Goal: Navigation & Orientation: Find specific page/section

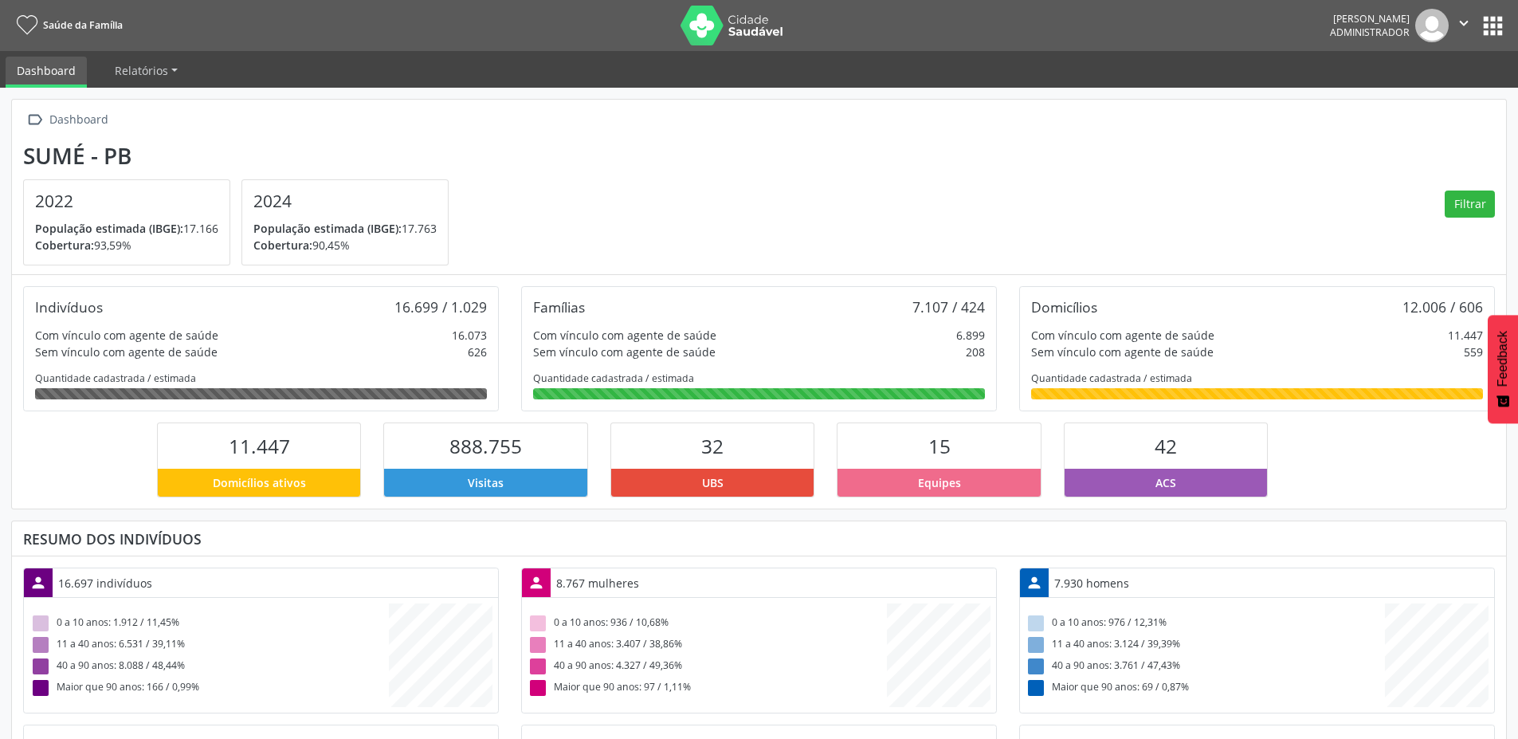
scroll to position [265, 498]
click at [1464, 22] on icon "" at bounding box center [1464, 23] width 18 height 18
click at [1493, 24] on button "apps" at bounding box center [1493, 26] width 28 height 28
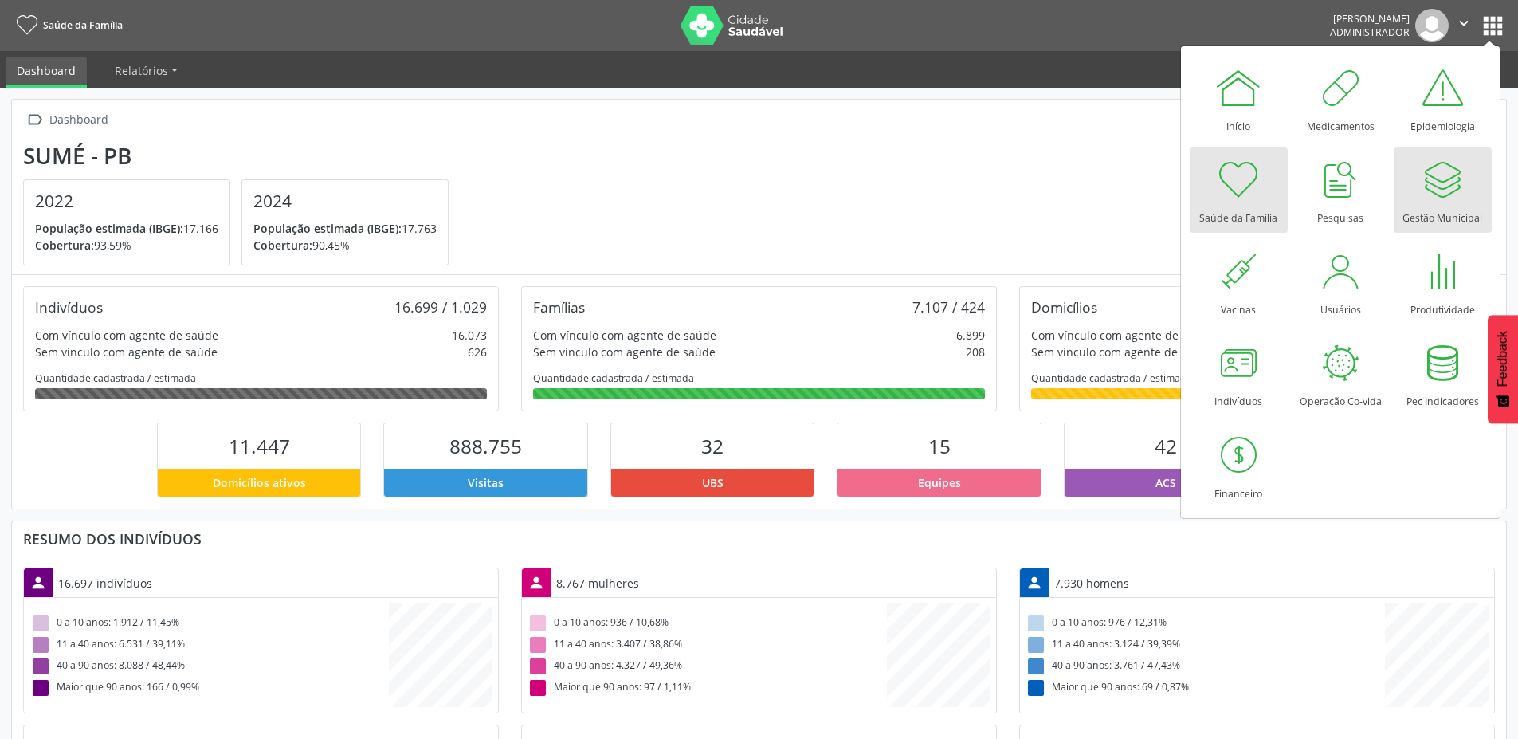
click at [1450, 198] on div at bounding box center [1443, 179] width 48 height 48
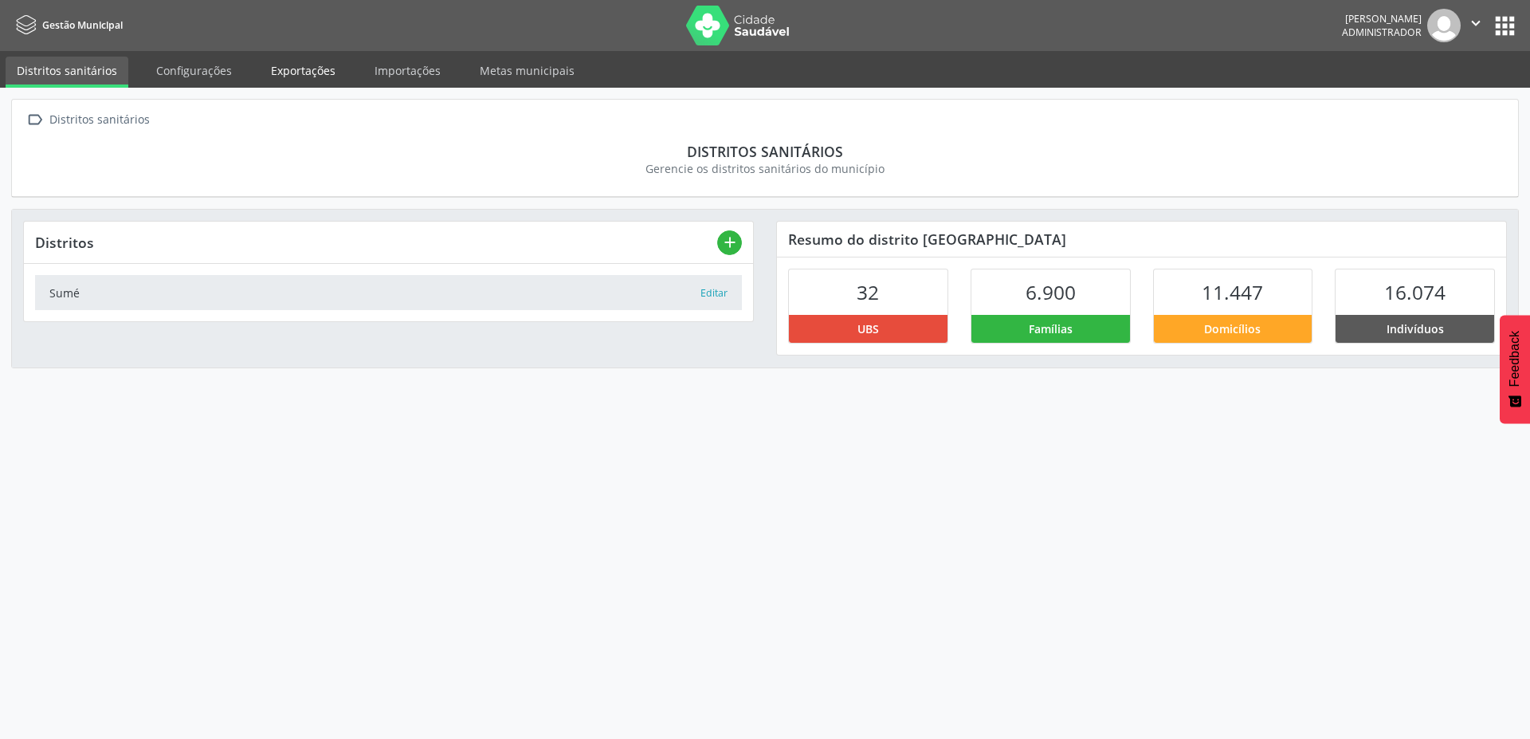
click at [292, 71] on link "Exportações" at bounding box center [303, 71] width 87 height 28
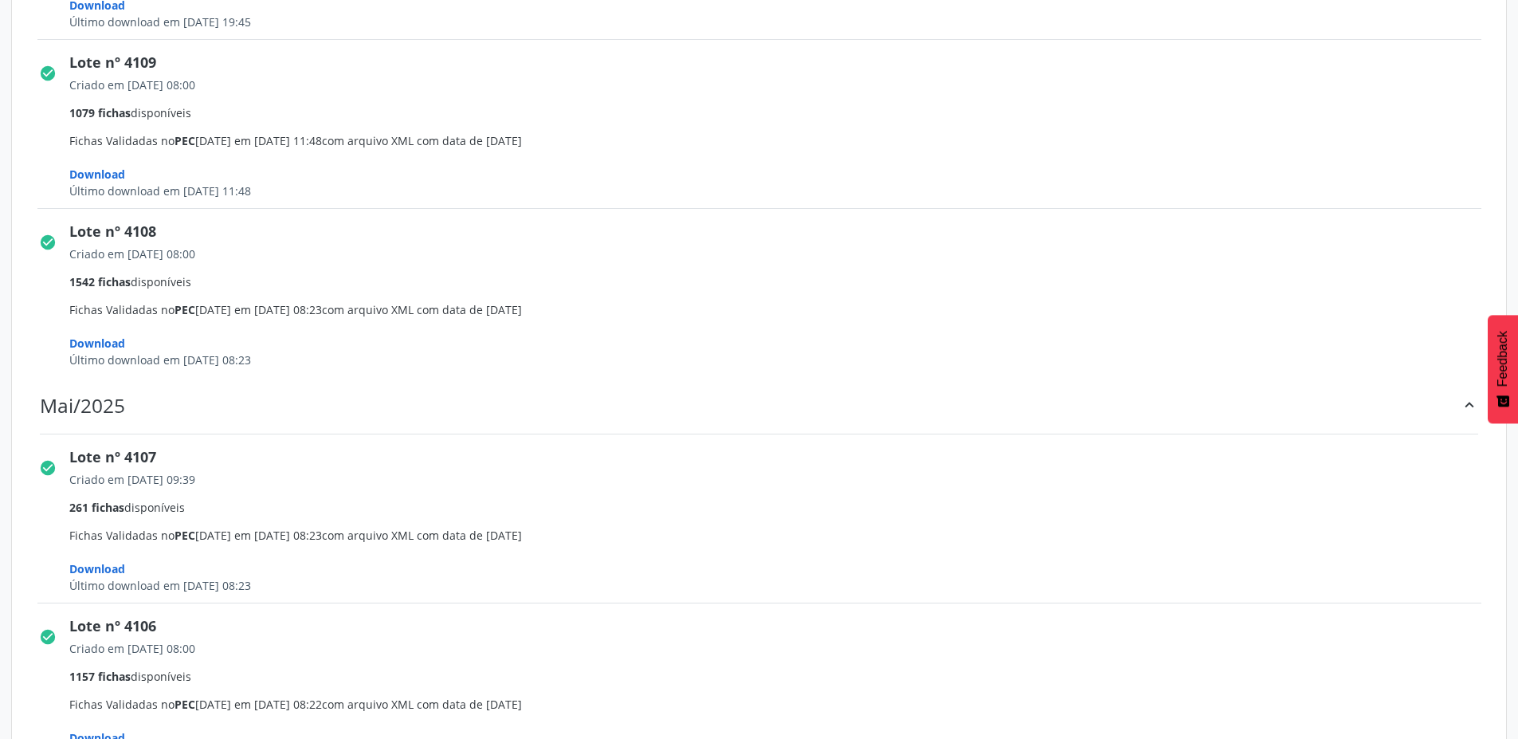
scroll to position [2379, 0]
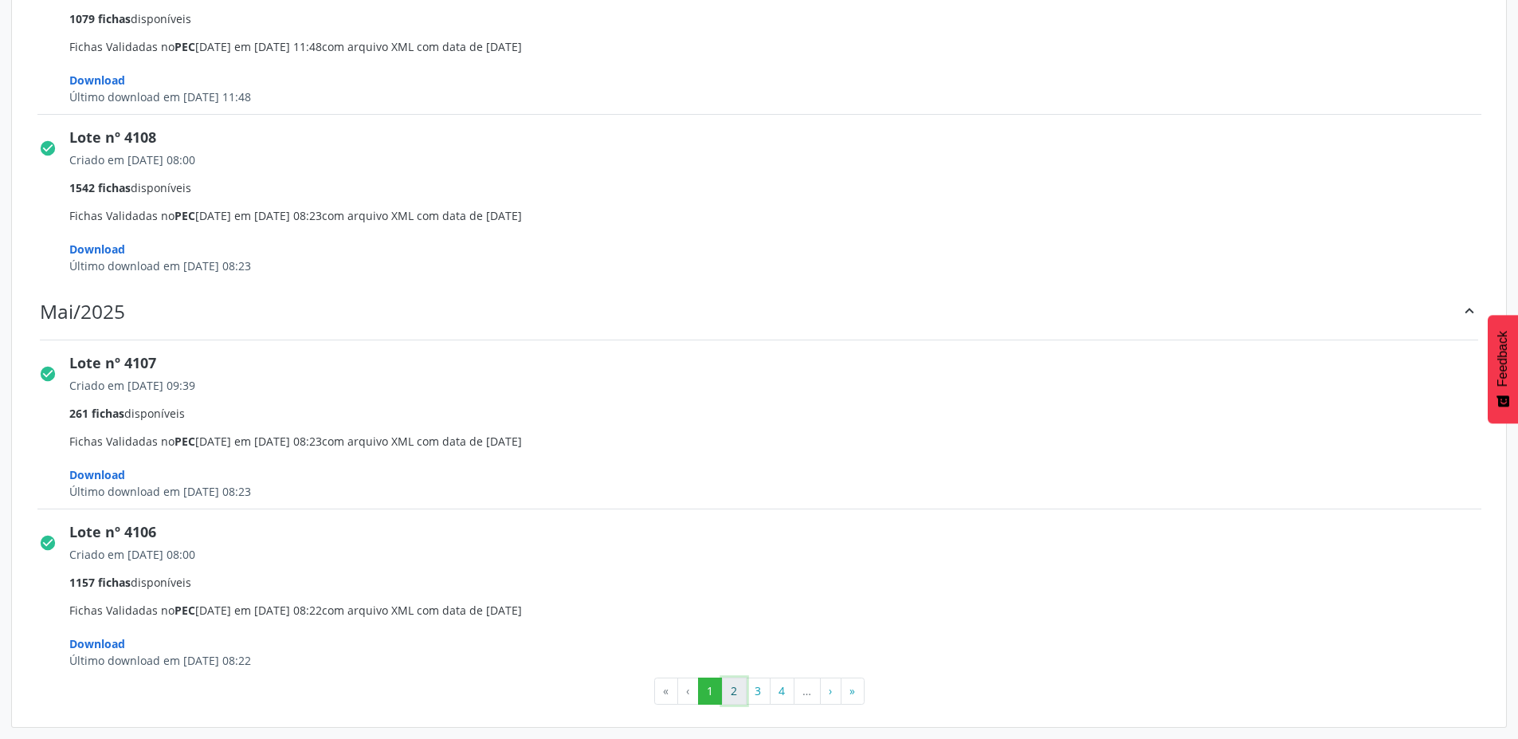
click at [729, 690] on button "2" at bounding box center [734, 690] width 25 height 27
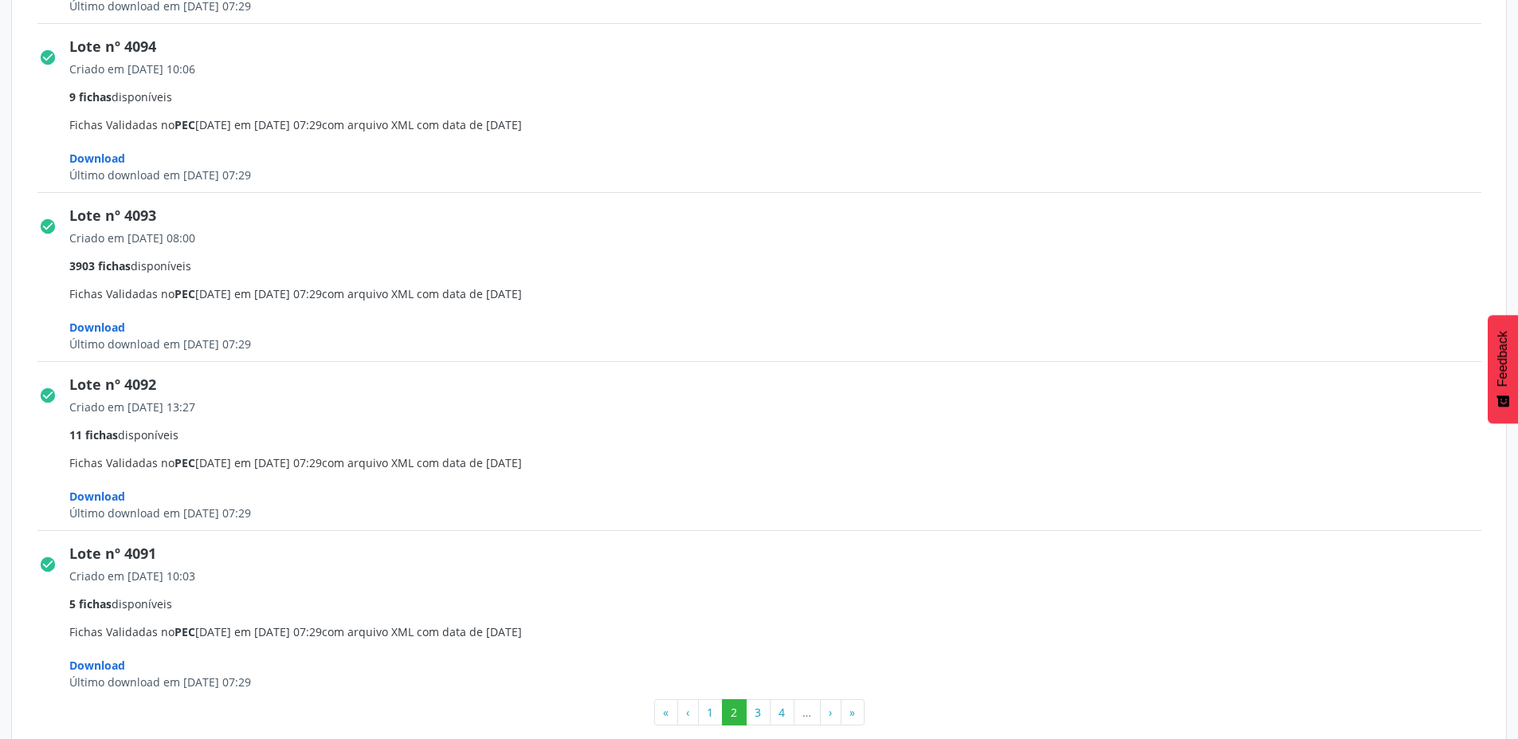
scroll to position [2338, 0]
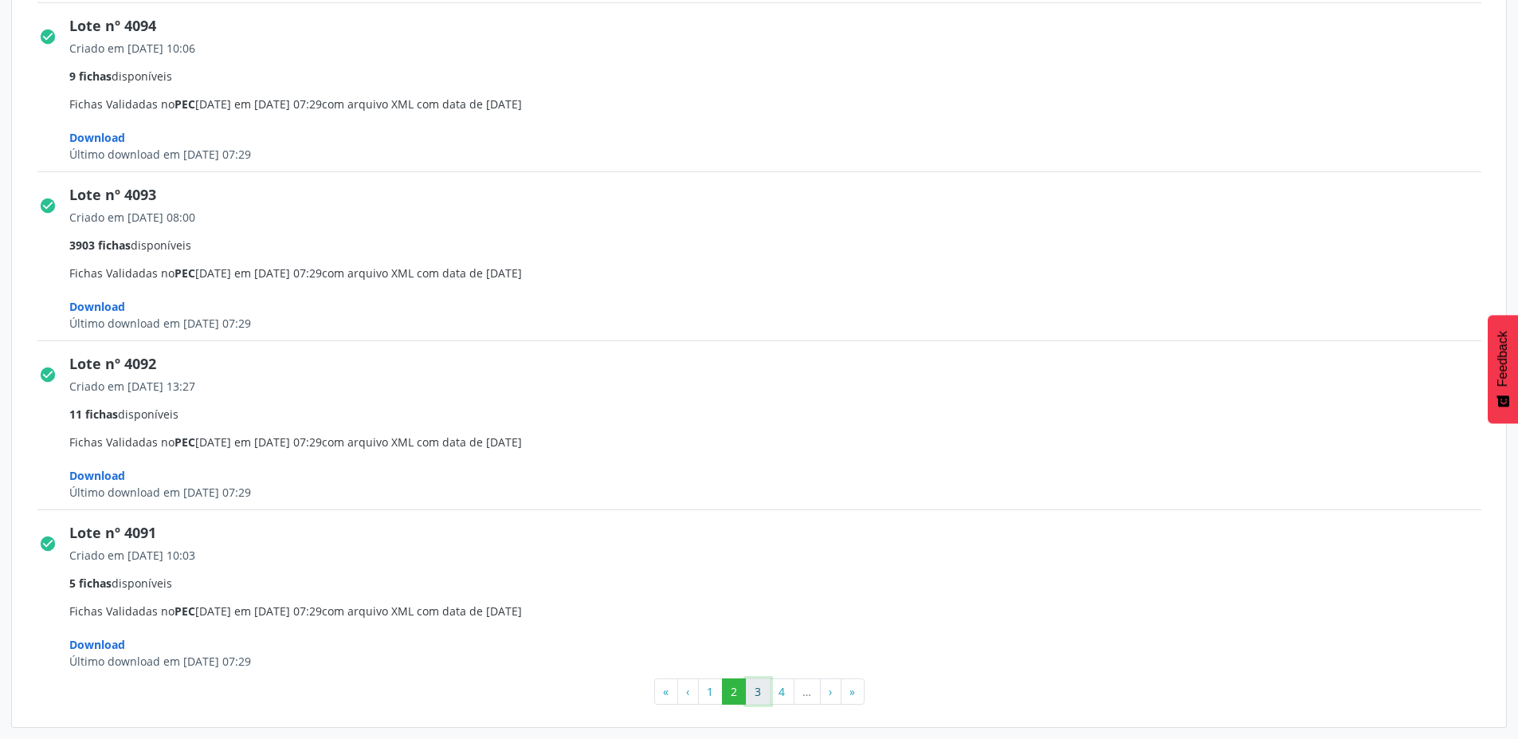
click at [753, 691] on button "3" at bounding box center [758, 691] width 25 height 27
click at [774, 693] on button "4" at bounding box center [782, 690] width 25 height 27
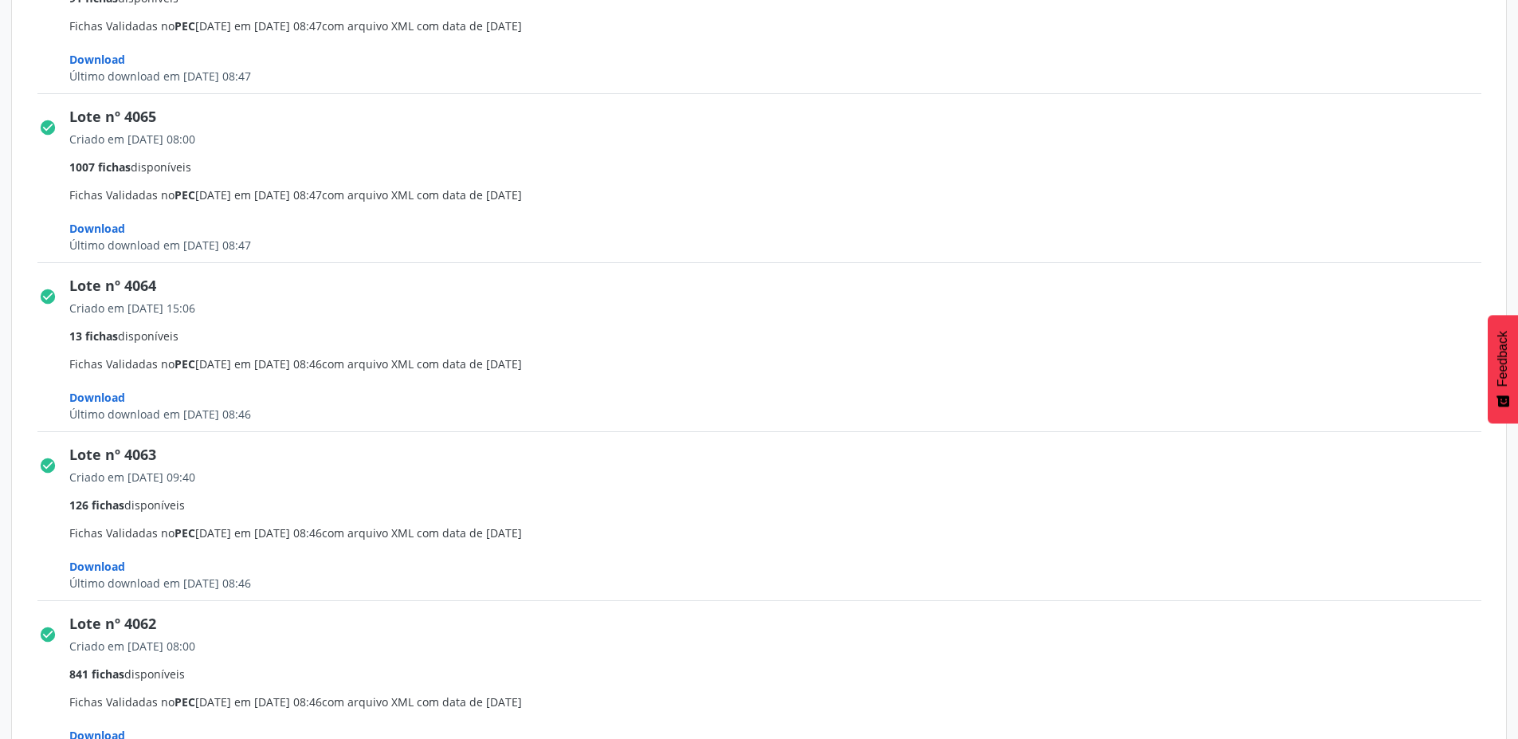
scroll to position [2282, 0]
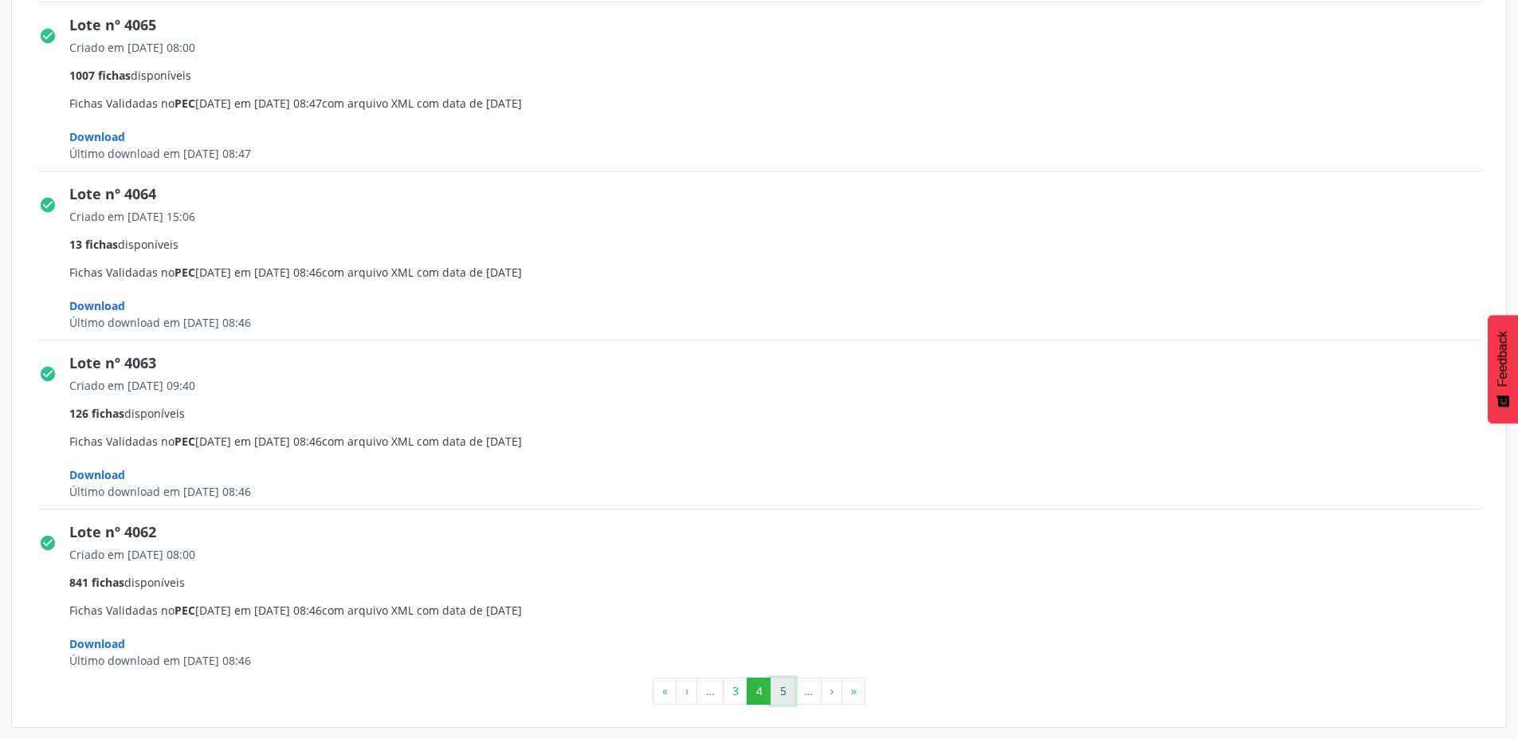
click at [790, 694] on button "5" at bounding box center [783, 690] width 25 height 27
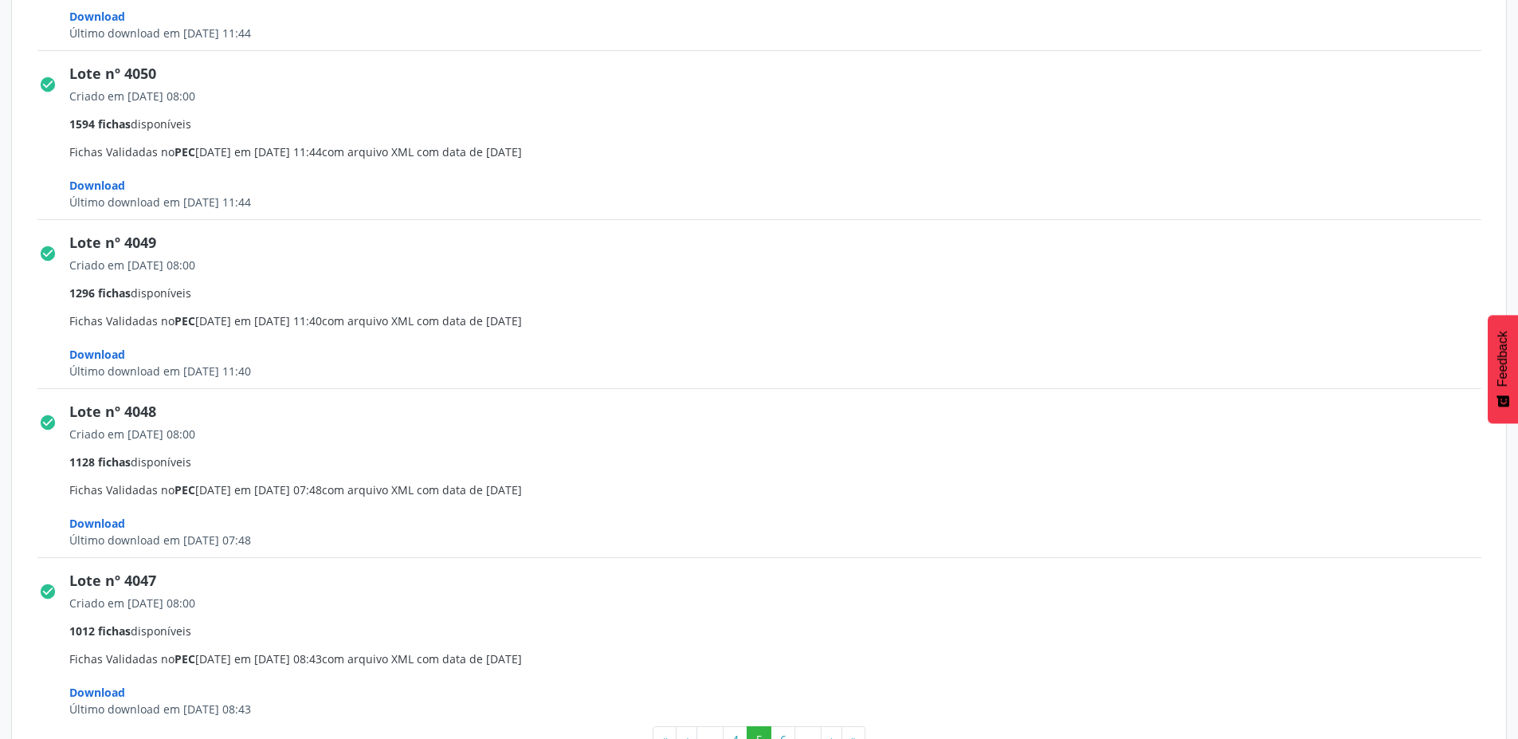
scroll to position [2396, 0]
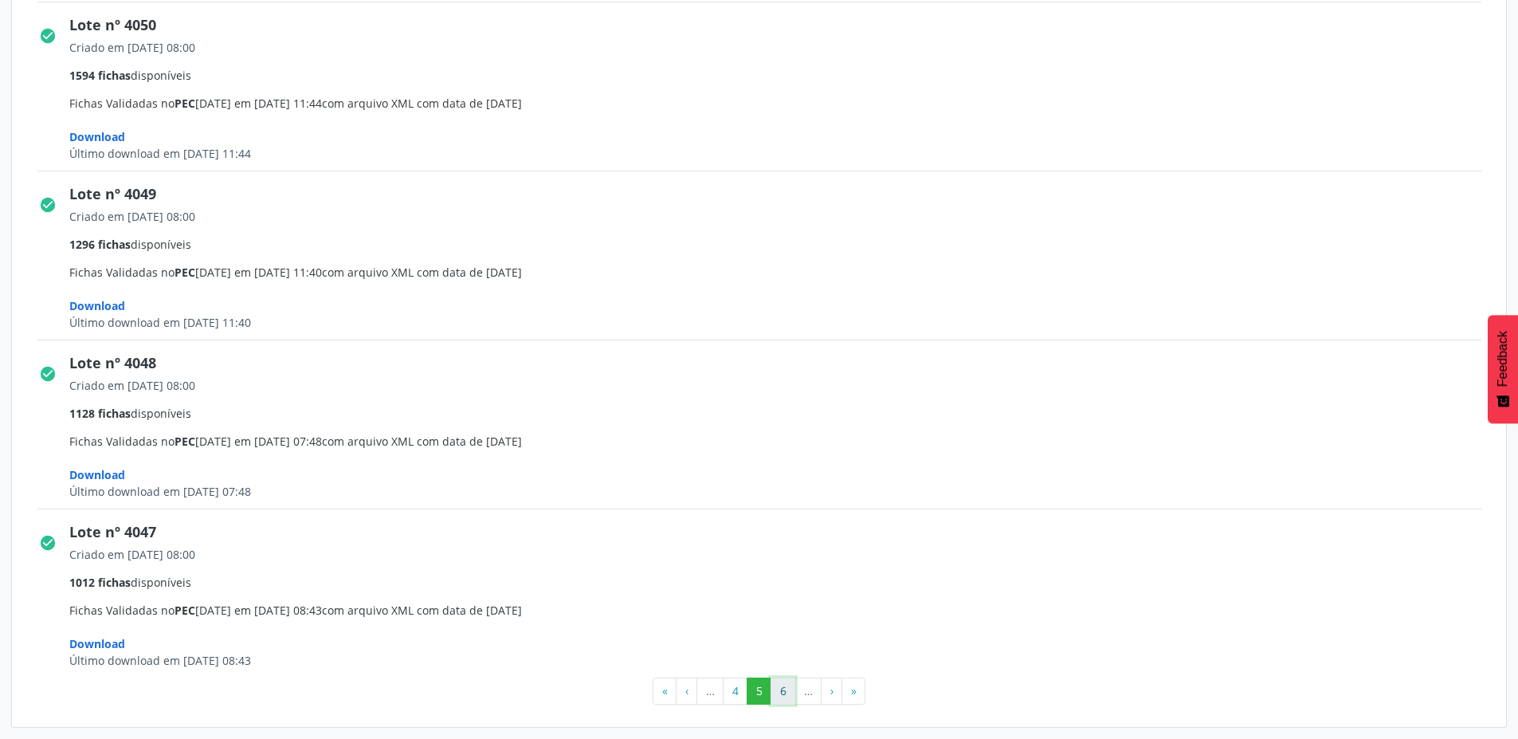
click at [783, 690] on button "6" at bounding box center [783, 690] width 25 height 27
click at [668, 689] on button "«" at bounding box center [665, 690] width 24 height 27
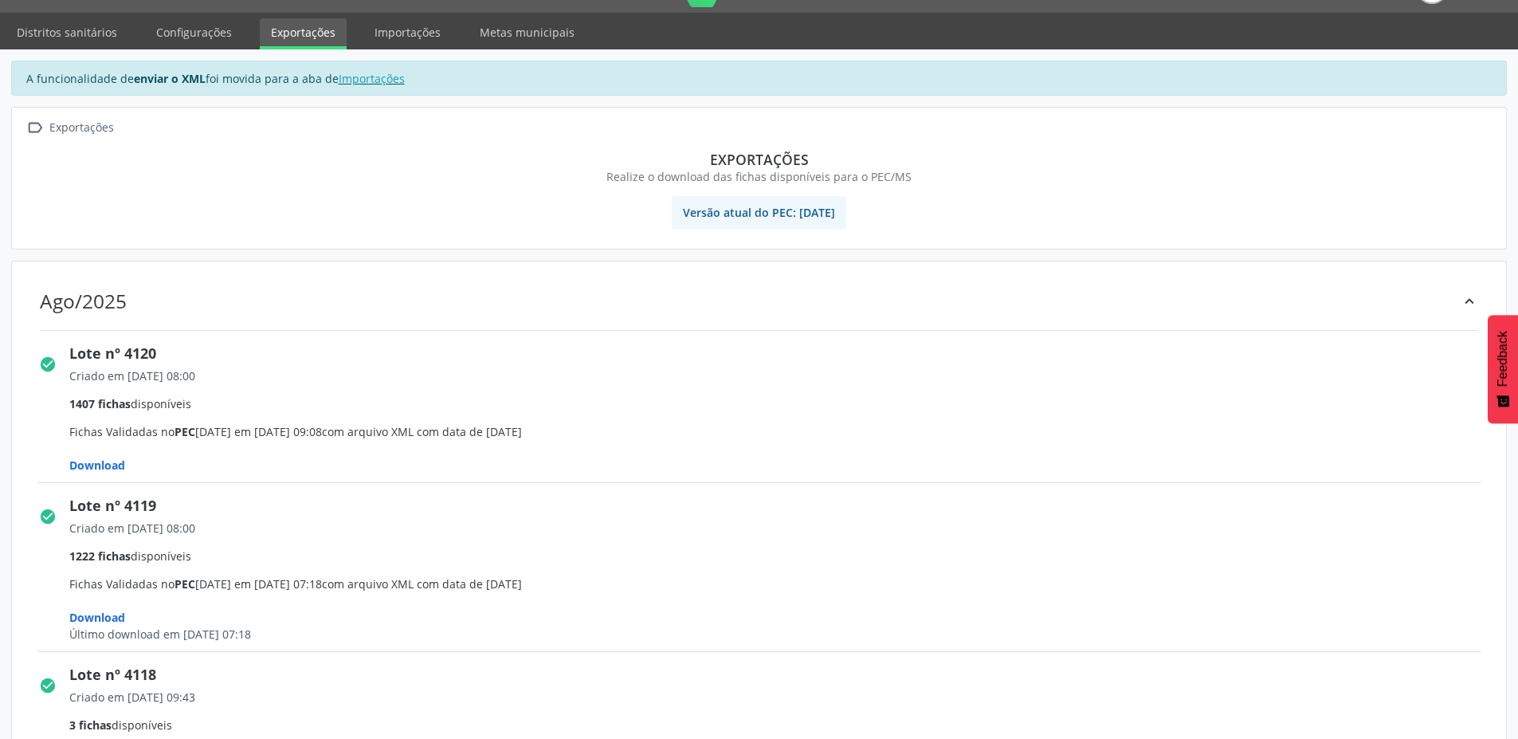
scroll to position [0, 0]
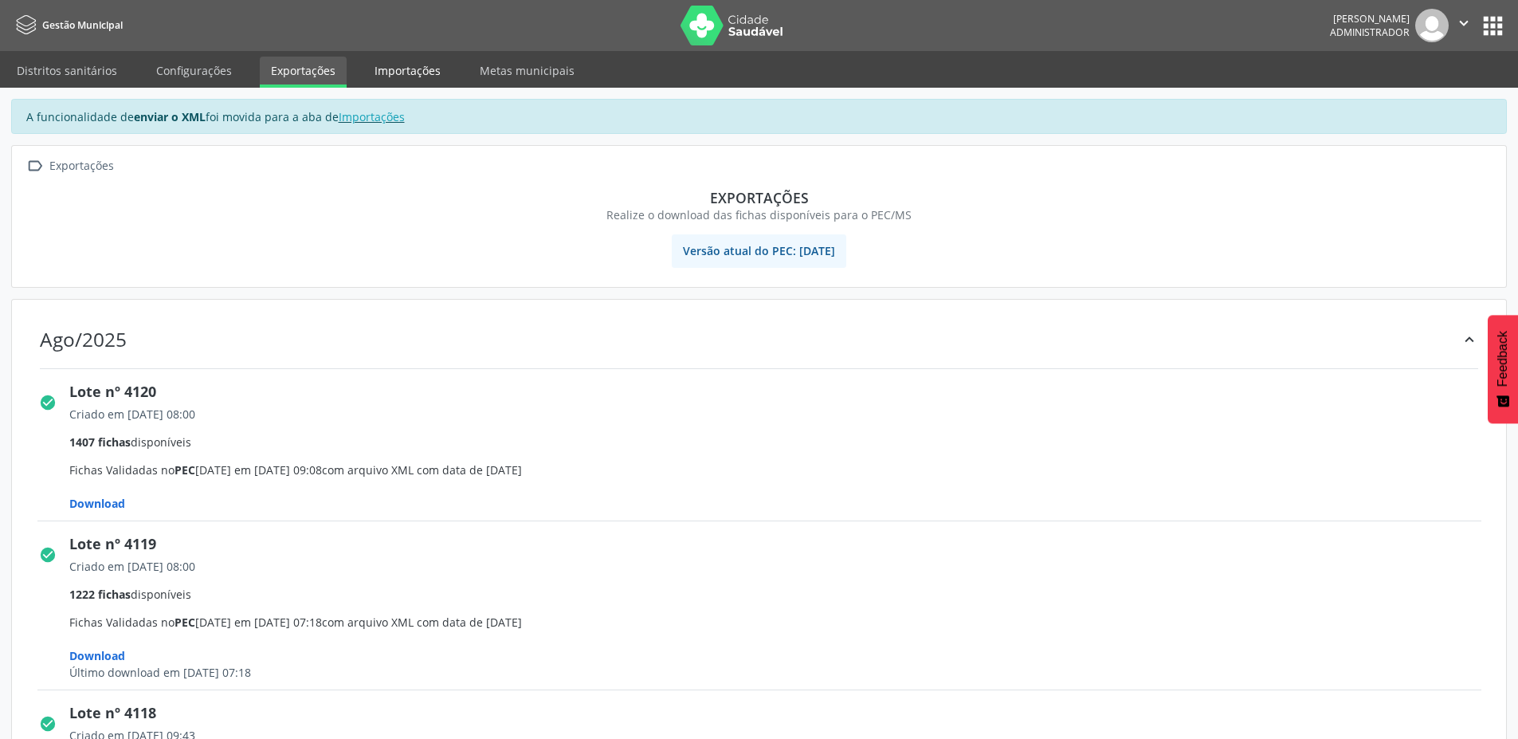
click at [416, 66] on link "Importações" at bounding box center [407, 71] width 88 height 28
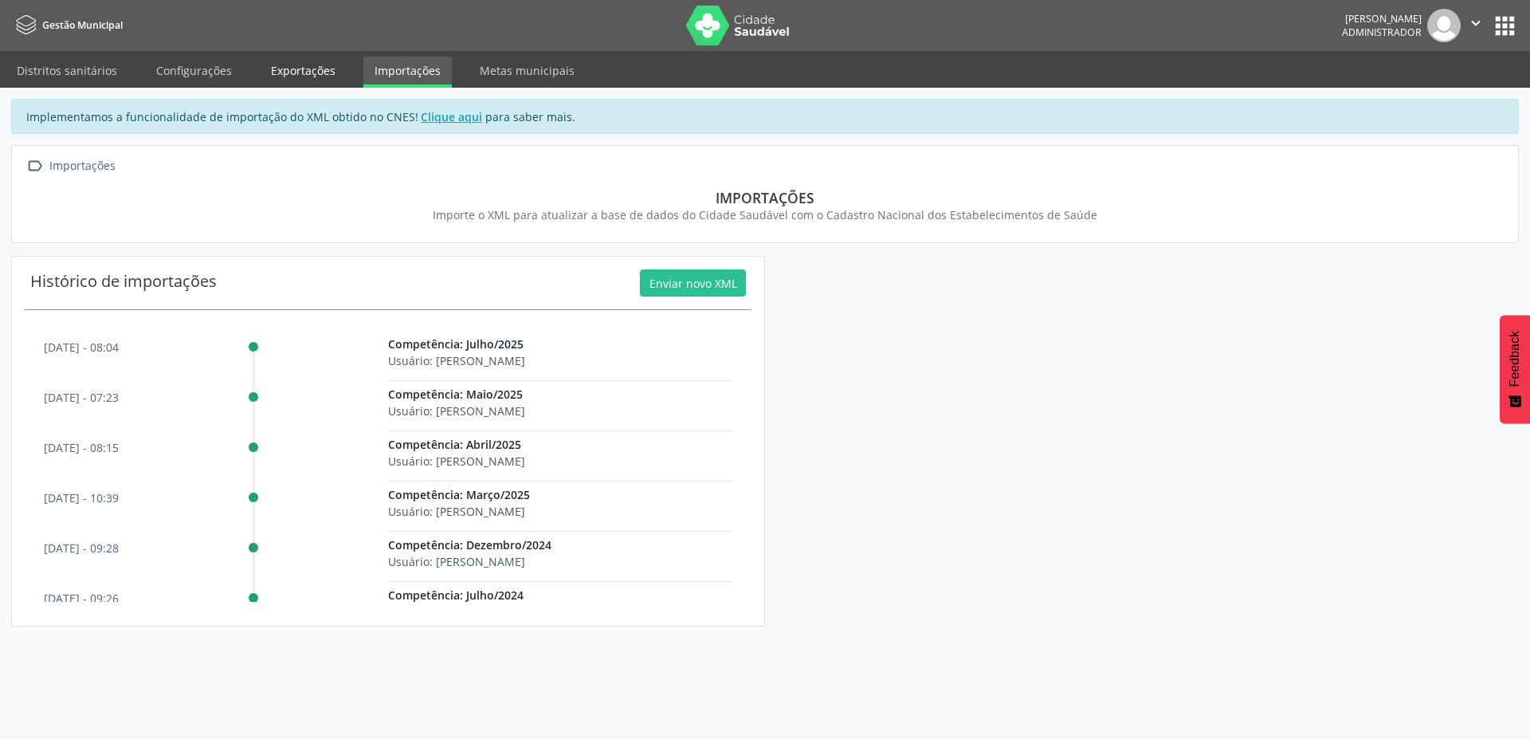
click at [295, 71] on link "Exportações" at bounding box center [303, 71] width 87 height 28
